Goal: Check status

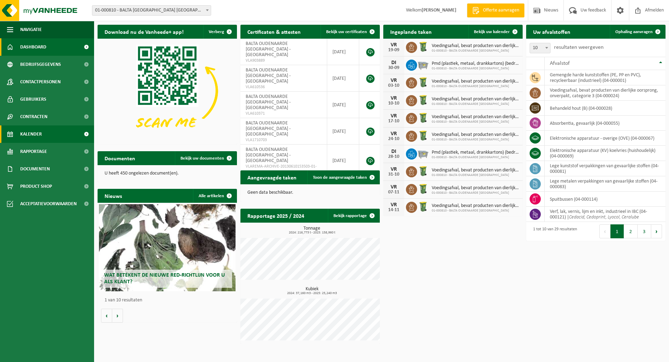
click at [38, 131] on span "Kalender" at bounding box center [31, 133] width 22 height 17
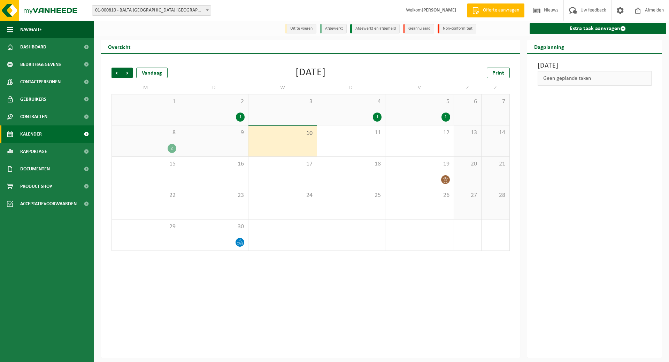
click at [147, 142] on div "8 2" at bounding box center [146, 140] width 68 height 31
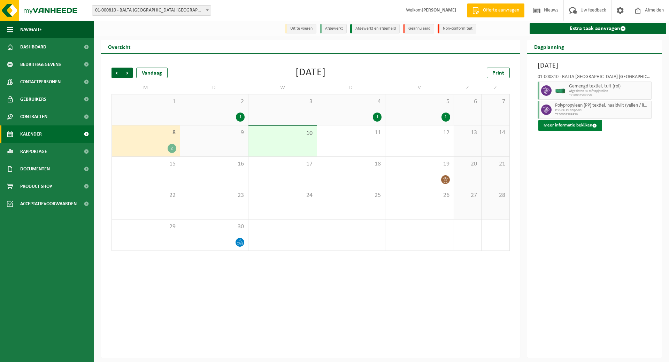
click at [579, 124] on button "Meer informatie bekijken" at bounding box center [570, 125] width 64 height 11
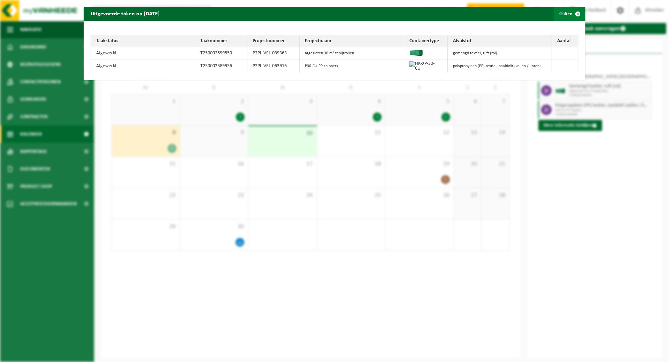
click at [562, 14] on button "Sluiten" at bounding box center [569, 14] width 31 height 14
